Goal: Task Accomplishment & Management: Manage account settings

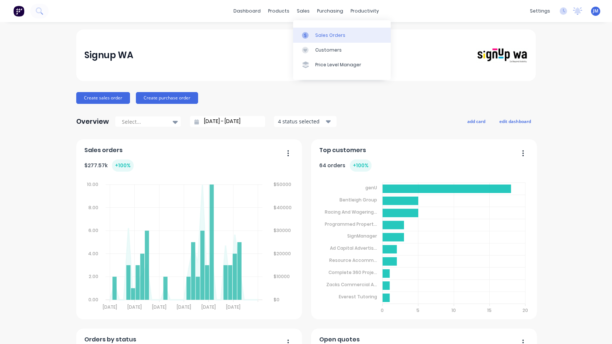
click at [323, 38] on div "Sales Orders" at bounding box center [330, 35] width 30 height 7
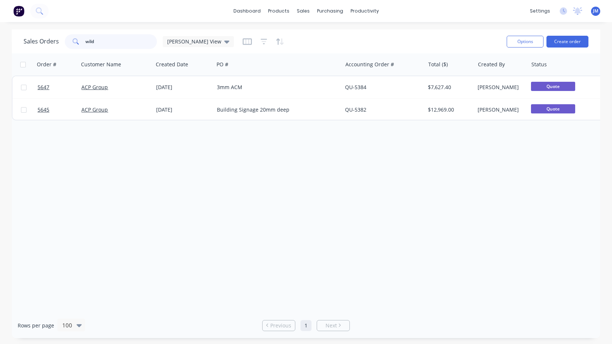
click at [103, 36] on input "wild" at bounding box center [121, 41] width 72 height 15
click at [103, 41] on input "wild" at bounding box center [121, 41] width 72 height 15
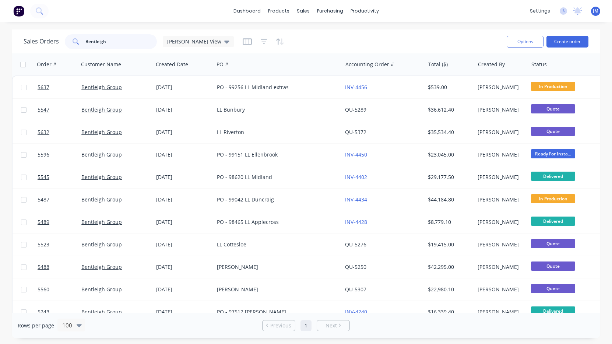
type input "Bentleigh"
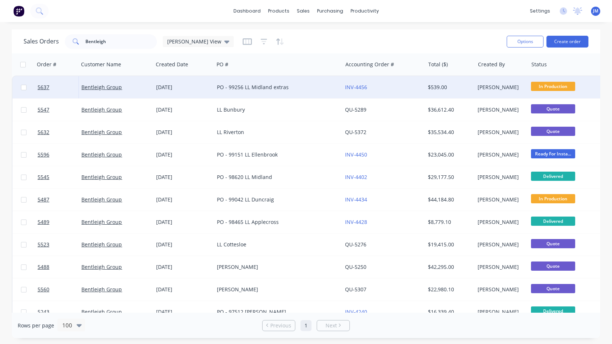
drag, startPoint x: 103, startPoint y: 41, endPoint x: 205, endPoint y: 88, distance: 112.4
click at [205, 88] on div "[DATE]" at bounding box center [183, 87] width 55 height 7
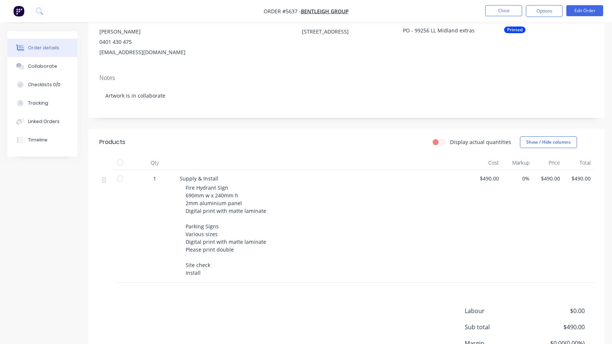
scroll to position [91, 0]
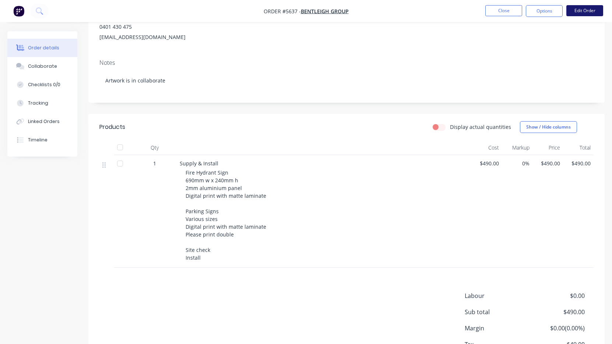
click at [587, 13] on button "Edit Order" at bounding box center [584, 10] width 37 height 11
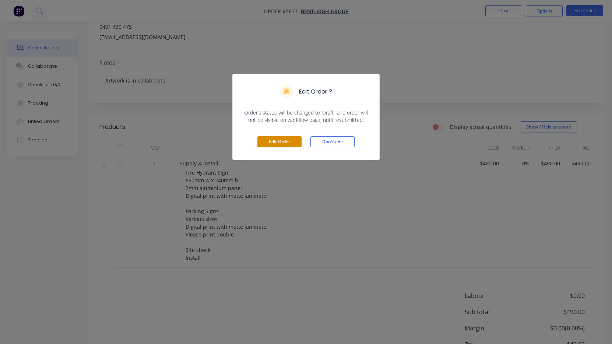
click at [273, 142] on button "Edit Order" at bounding box center [279, 141] width 44 height 11
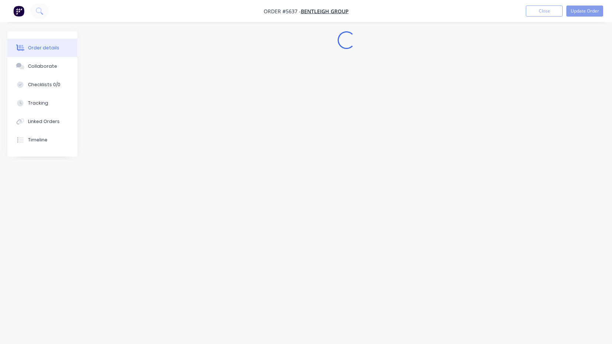
scroll to position [0, 0]
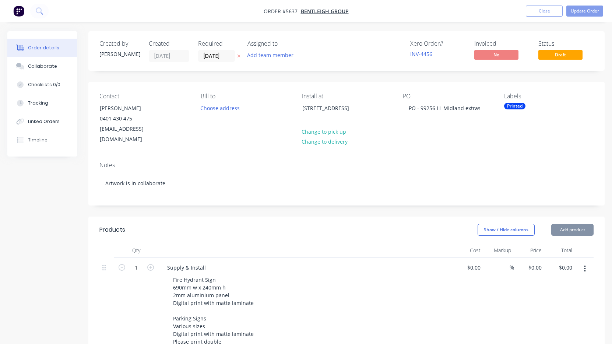
type input "$490.00"
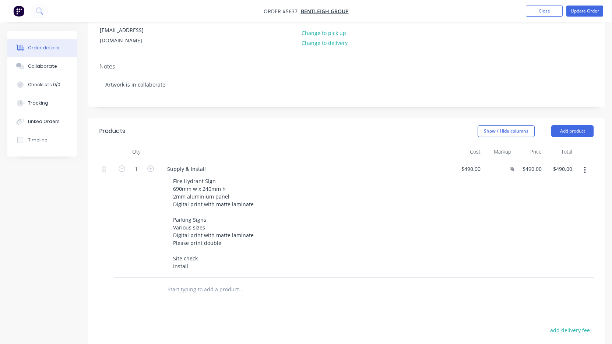
scroll to position [107, 0]
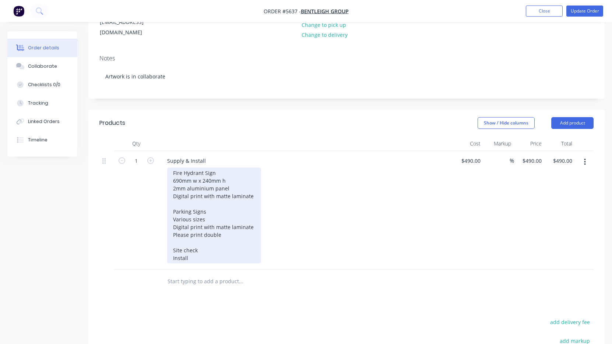
click at [237, 226] on div "Fire Hydrant Sign 690mm w x 240mm h 2mm aluminium panel Digital print with matt…" at bounding box center [214, 216] width 94 height 96
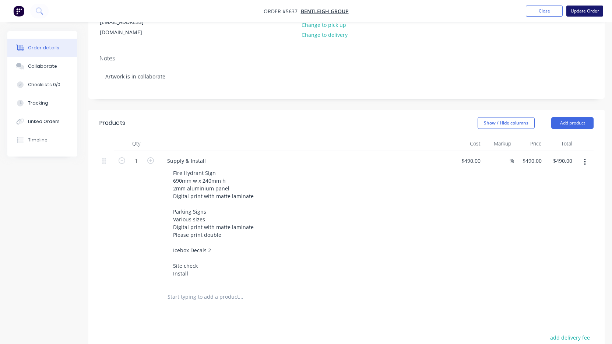
click at [586, 13] on button "Update Order" at bounding box center [584, 11] width 37 height 11
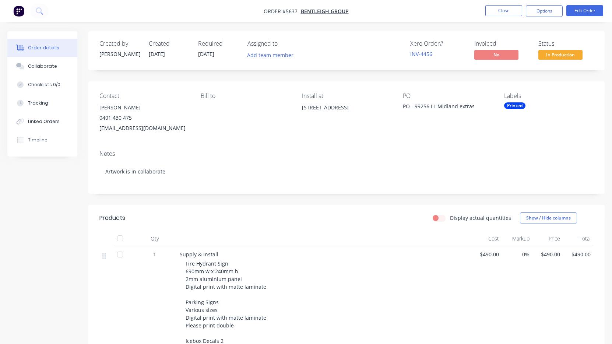
scroll to position [0, 0]
click at [509, 9] on button "Close" at bounding box center [503, 10] width 37 height 11
